Goal: Task Accomplishment & Management: Complete application form

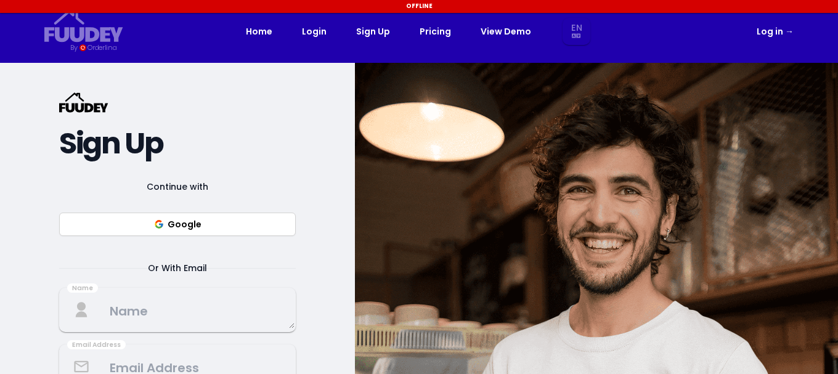
select select "en"
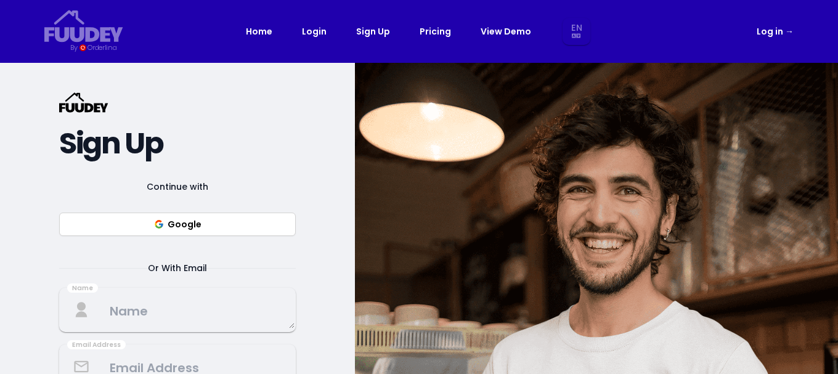
click at [166, 228] on button "Google" at bounding box center [177, 224] width 237 height 23
select select "en"
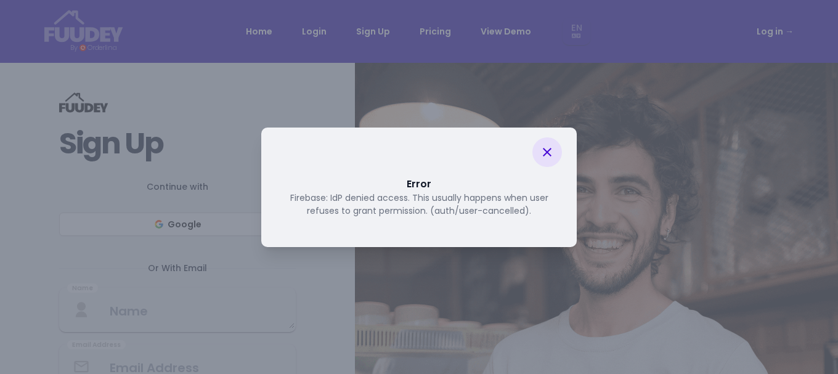
click at [546, 148] on icon at bounding box center [547, 152] width 15 height 15
select select "en"
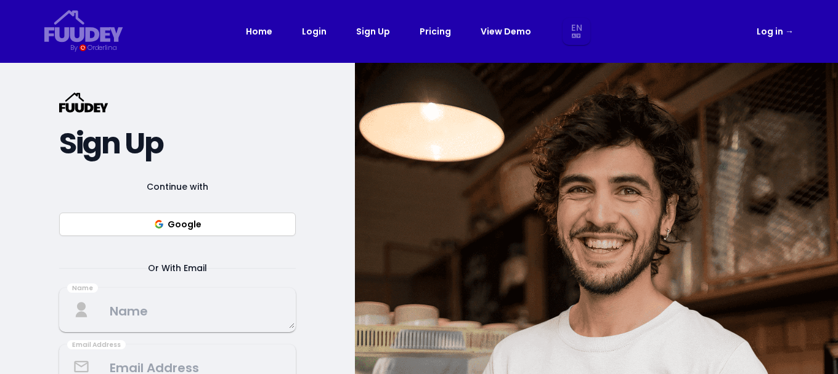
click at [196, 231] on button "Google" at bounding box center [177, 224] width 237 height 23
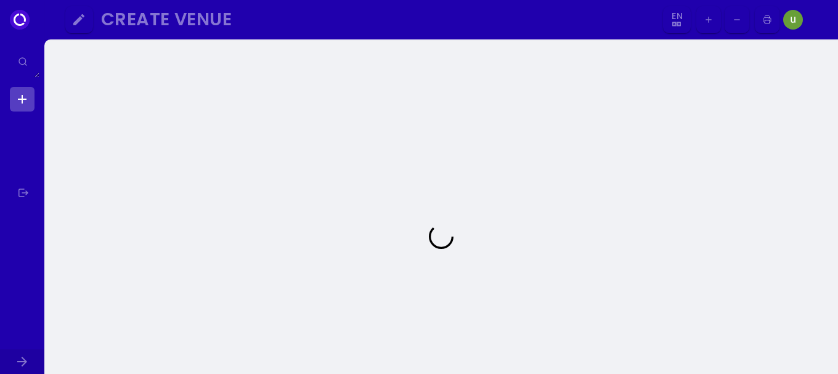
select select "en"
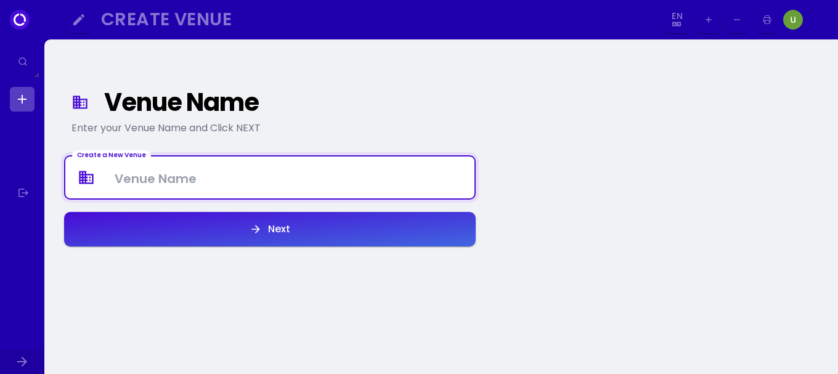
click at [213, 173] on Venue at bounding box center [269, 178] width 409 height 36
click at [793, 17] on img at bounding box center [793, 20] width 20 height 20
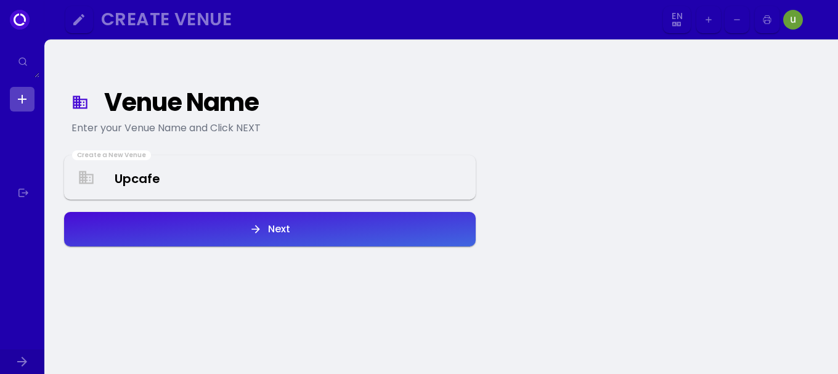
click at [793, 17] on img at bounding box center [793, 20] width 20 height 20
click at [790, 10] on img at bounding box center [793, 20] width 20 height 20
click at [579, 160] on div "Venue Name Enter your Venue Name and Click NEXT Create a New Venue Upcafe Next" at bounding box center [440, 236] width 793 height 394
click at [410, 129] on div "Enter your Venue Name and Click NEXT" at bounding box center [269, 128] width 397 height 15
click at [790, 22] on img at bounding box center [793, 20] width 20 height 20
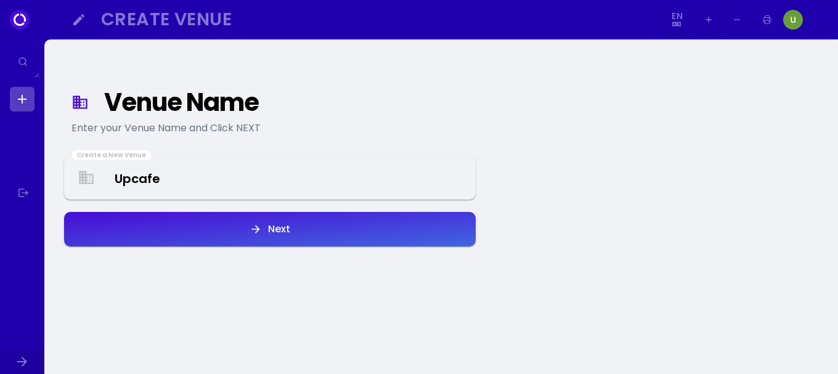
click at [20, 14] on icon at bounding box center [20, 20] width 20 height 20
click at [73, 25] on icon "button" at bounding box center [78, 19] width 15 height 15
click at [185, 171] on Venue "Upcafe" at bounding box center [269, 178] width 409 height 36
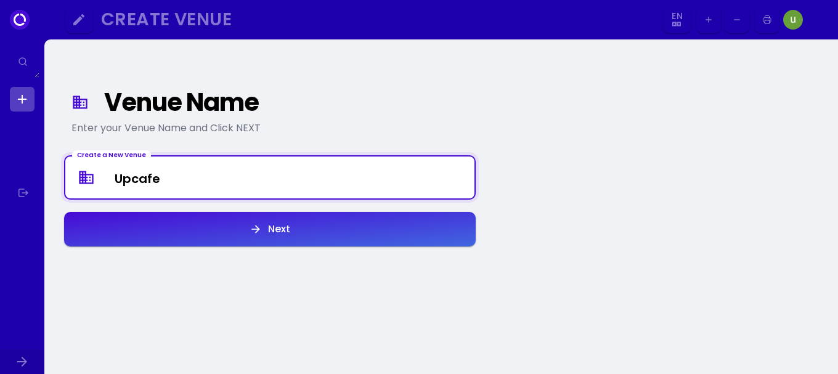
drag, startPoint x: 184, startPoint y: 176, endPoint x: 124, endPoint y: 177, distance: 60.4
click at [124, 177] on Venue "Upcafe" at bounding box center [269, 178] width 409 height 36
click at [172, 186] on Venue "Upcafe" at bounding box center [269, 178] width 409 height 36
click at [172, 180] on Venue "Upcafe" at bounding box center [269, 178] width 409 height 36
click at [156, 176] on Venue "Upcafe" at bounding box center [269, 178] width 409 height 36
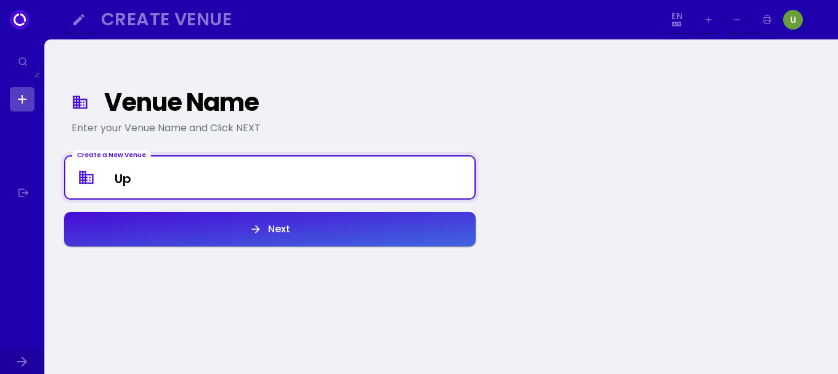
type Venue "U"
type Venue "UPCAFE - CHOCOLOVE"
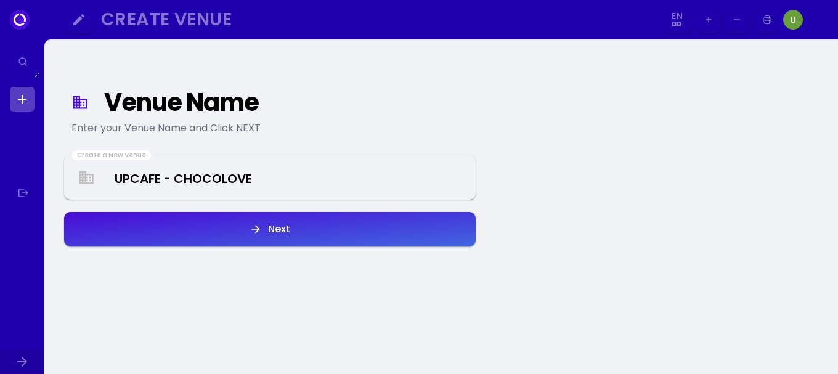
click at [198, 202] on div "Create a New Venue UPCAFE - CHOCOLOVE Next" at bounding box center [269, 201] width 411 height 93
click at [206, 217] on button "Next" at bounding box center [269, 229] width 411 height 34
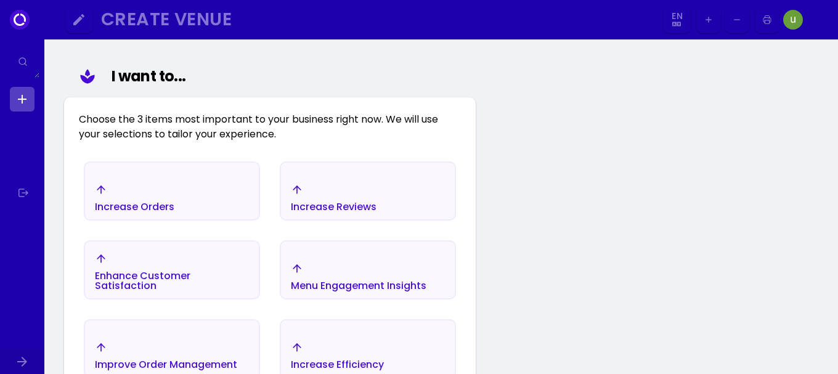
scroll to position [205, 0]
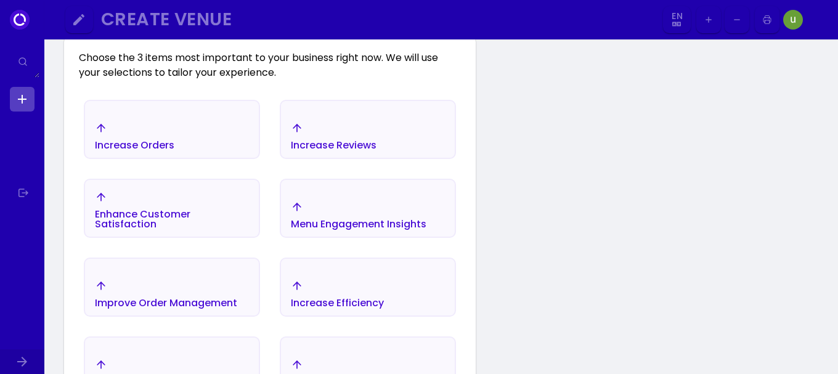
click at [160, 201] on div "Enhance Customer Satisfaction" at bounding box center [172, 210] width 154 height 38
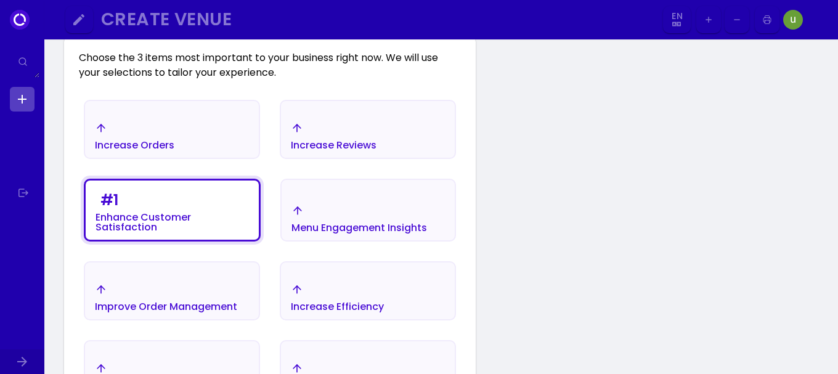
click at [360, 213] on div "Menu Engagement Insights" at bounding box center [359, 219] width 136 height 28
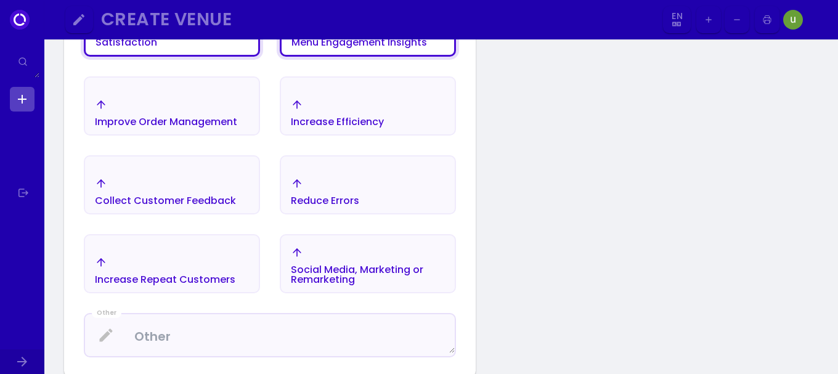
scroll to position [266, 0]
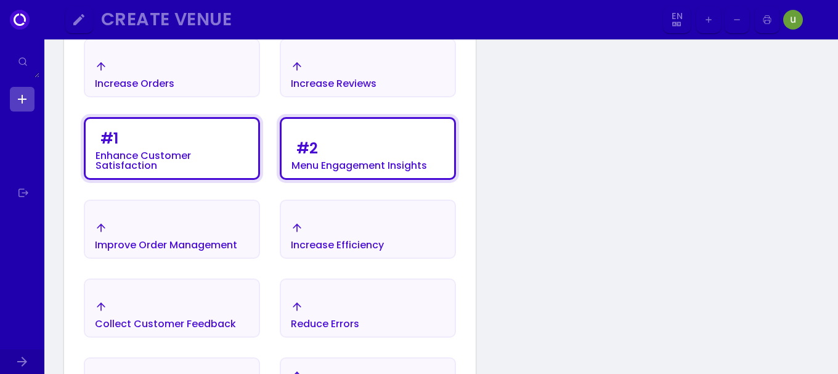
click at [131, 79] on div "Increase Orders" at bounding box center [134, 84] width 79 height 10
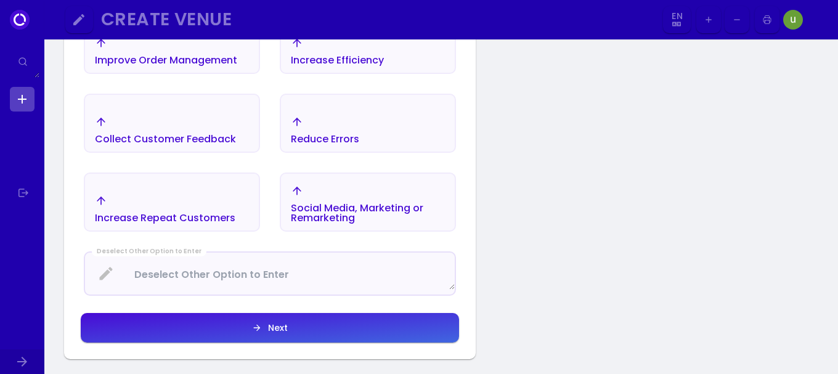
scroll to position [512, 0]
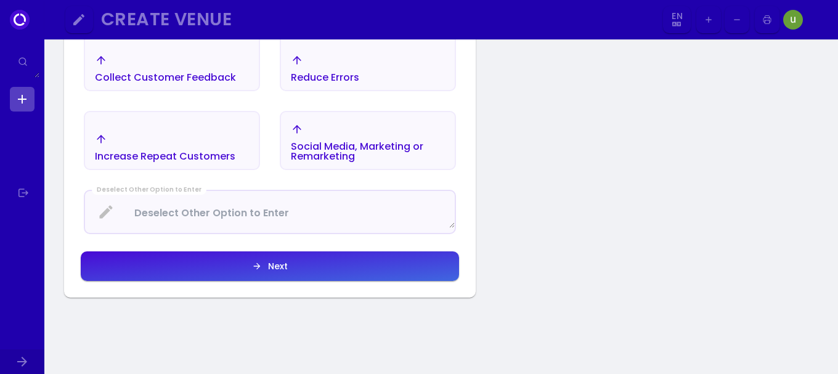
click at [248, 278] on button "Next" at bounding box center [270, 266] width 378 height 30
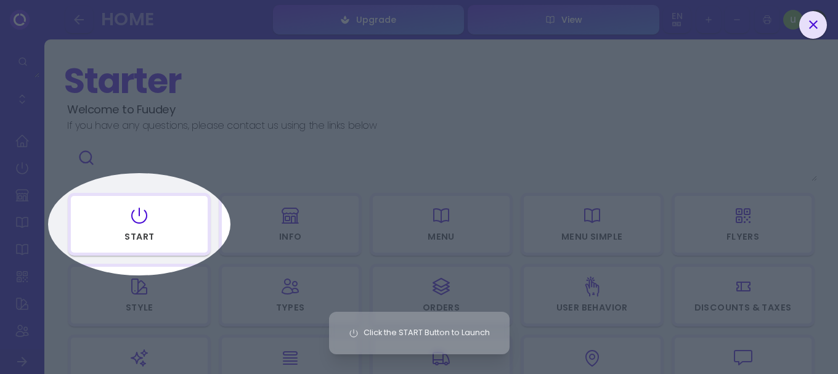
click at [122, 233] on div "Click the START Button to Launch" at bounding box center [419, 187] width 838 height 374
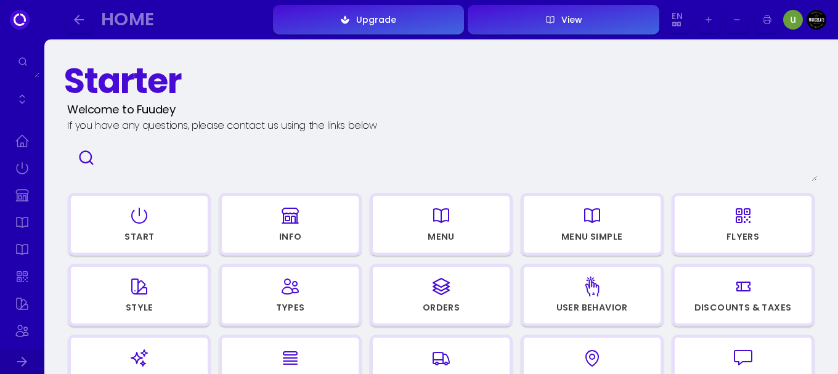
click at [796, 20] on img at bounding box center [793, 20] width 20 height 20
click at [824, 20] on img at bounding box center [816, 20] width 20 height 20
click at [817, 22] on img at bounding box center [816, 20] width 20 height 20
click at [806, 22] on div "Home Upgrade View En TH En Aa Ab Af Am Ar As Ay Az Ba Be Bg Bh Bi Bn Bo Br Ca C…" at bounding box center [446, 19] width 764 height 33
click at [798, 21] on img at bounding box center [793, 20] width 20 height 20
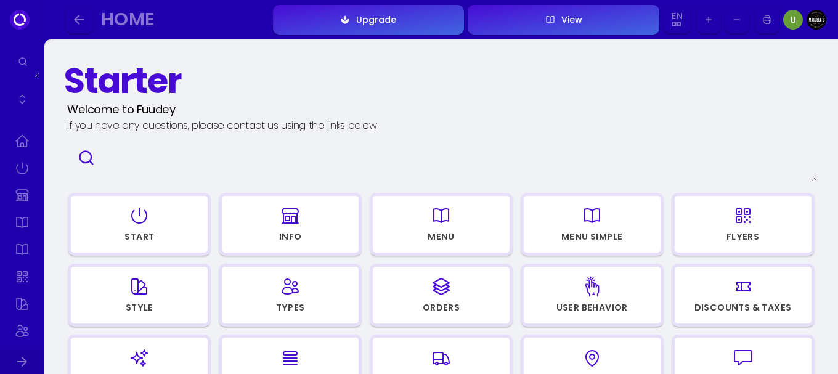
click at [794, 20] on img at bounding box center [793, 20] width 20 height 20
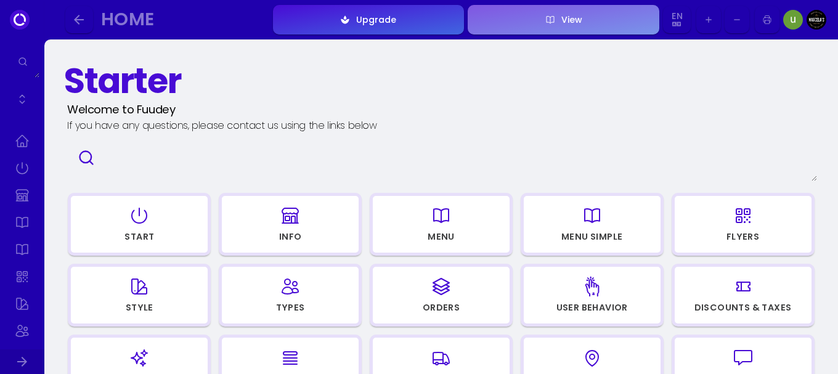
click at [575, 23] on div "View" at bounding box center [568, 19] width 27 height 9
